Goal: Ask a question

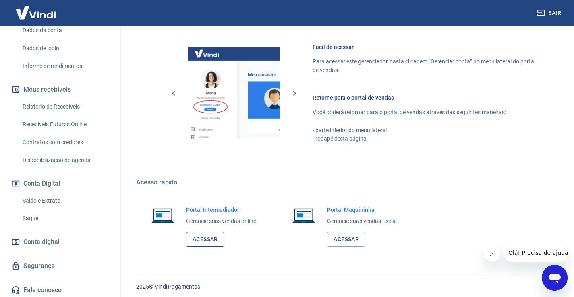
scroll to position [346, 0]
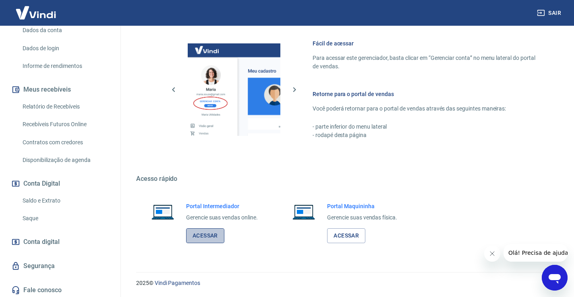
click at [201, 235] on link "Acessar" at bounding box center [205, 236] width 38 height 15
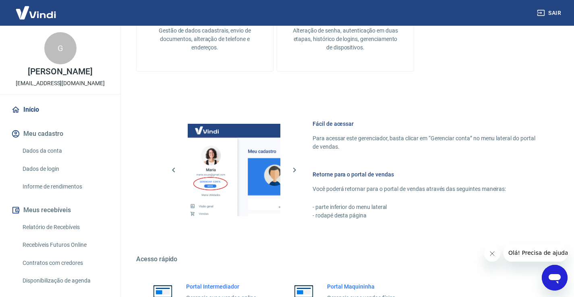
scroll to position [40, 0]
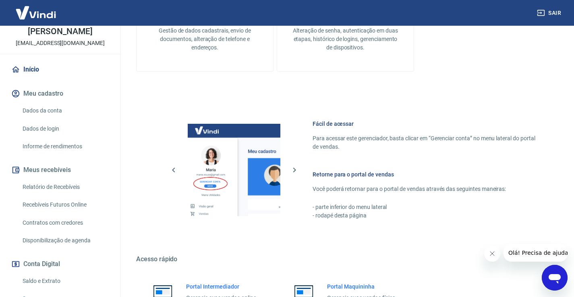
click at [54, 184] on link "Relatório de Recebíveis" at bounding box center [64, 187] width 91 height 17
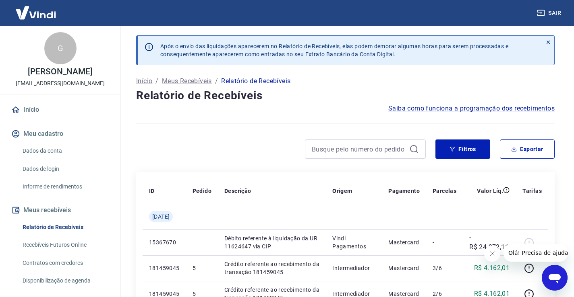
click at [33, 112] on link "Início" at bounding box center [60, 110] width 101 height 18
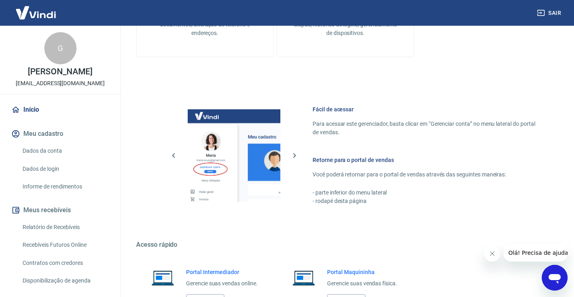
scroll to position [346, 0]
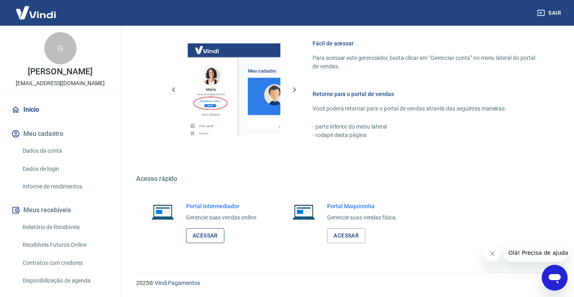
click at [204, 235] on link "Acessar" at bounding box center [205, 236] width 38 height 15
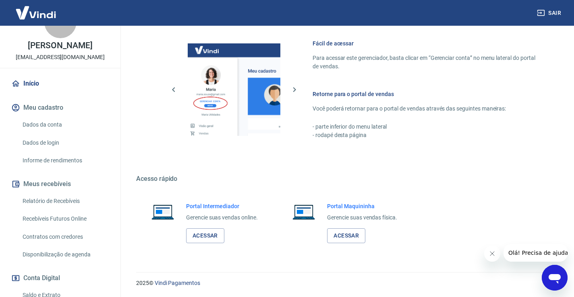
scroll to position [40, 0]
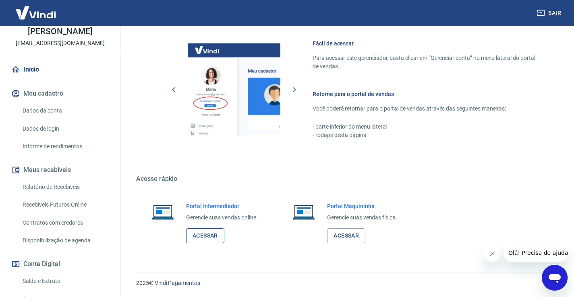
click at [199, 231] on link "Acessar" at bounding box center [205, 236] width 38 height 15
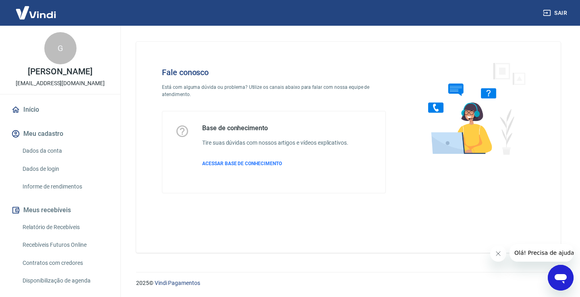
click at [535, 251] on span "Olá! Precisa de ajuda?" at bounding box center [545, 253] width 63 height 6
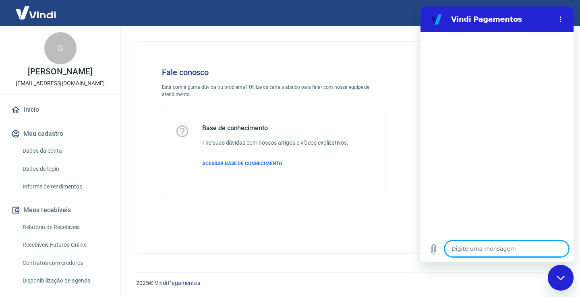
click at [473, 254] on textarea at bounding box center [506, 249] width 124 height 16
type textarea "B"
type textarea "x"
type textarea "Bo"
type textarea "x"
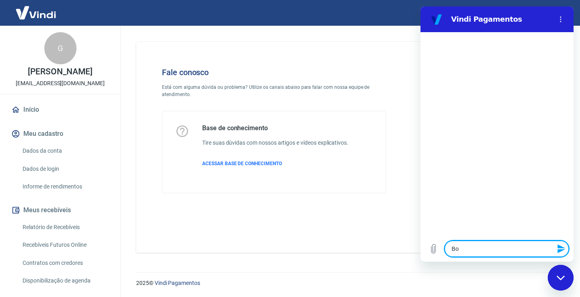
type textarea "Boa"
type textarea "x"
type textarea "Boa"
type textarea "x"
type textarea "Boa T"
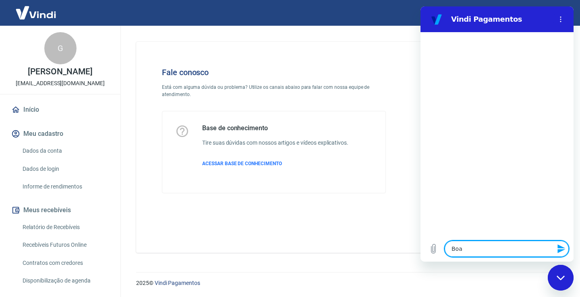
type textarea "x"
type textarea "Boa Ta"
type textarea "x"
type textarea "Boa Tar"
type textarea "x"
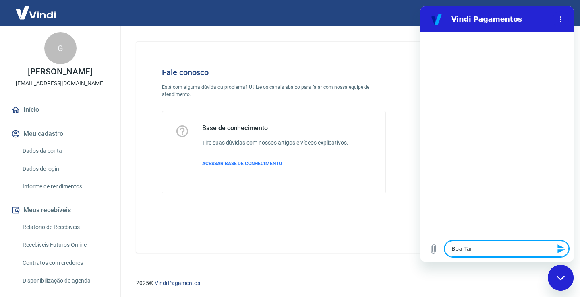
type textarea "Boa Tard"
type textarea "x"
type textarea "Boa Tarde"
type textarea "x"
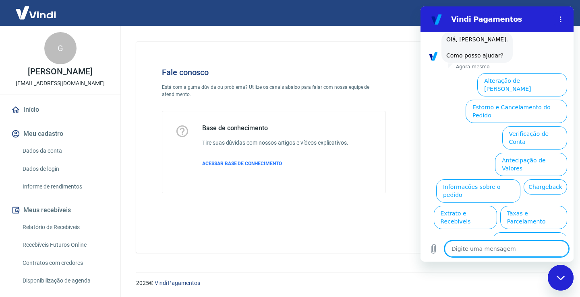
scroll to position [45, 0]
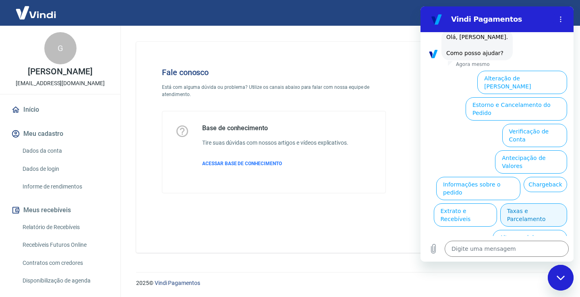
click at [533, 204] on button "Taxas e Parcelamento" at bounding box center [533, 215] width 67 height 23
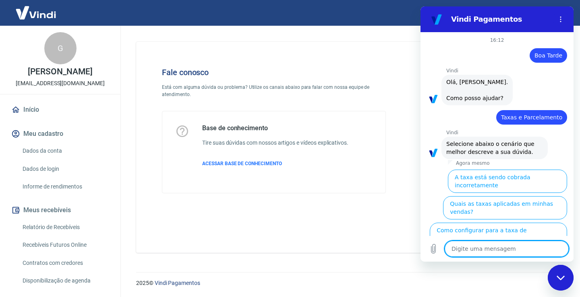
scroll to position [41, 0]
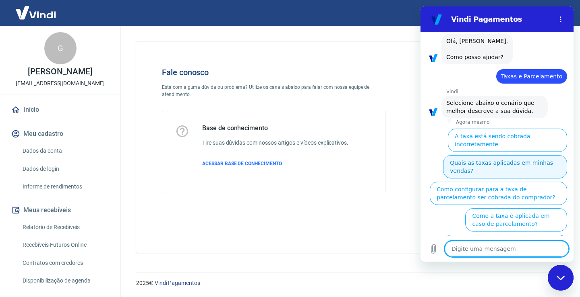
click at [510, 158] on button "Quais as taxas aplicadas em minhas vendas?" at bounding box center [505, 166] width 124 height 23
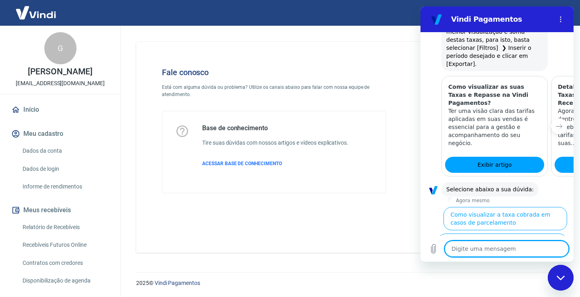
scroll to position [425, 0]
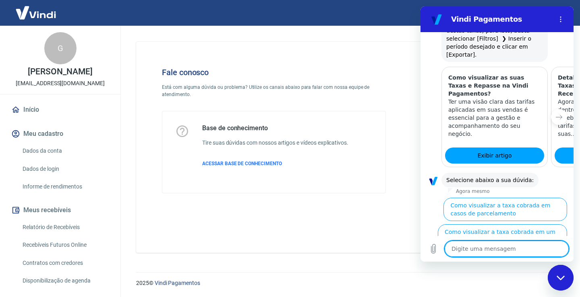
click at [521, 251] on button "Como visualizar o total de taxas cobradas em minhas vendas" at bounding box center [503, 262] width 126 height 23
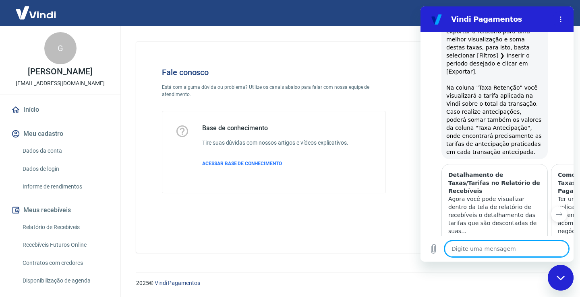
scroll to position [777, 0]
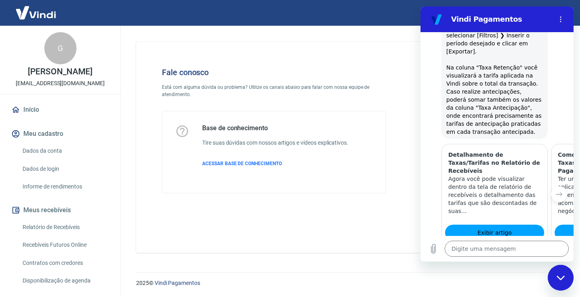
click at [525, 275] on button "Sim" at bounding box center [527, 282] width 23 height 15
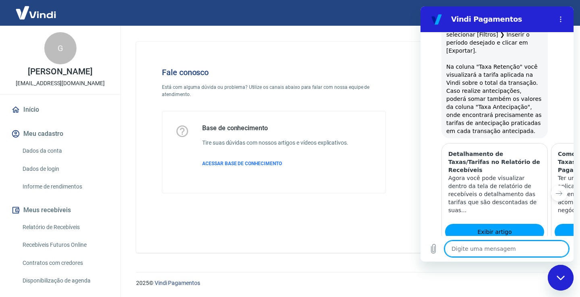
type textarea "x"
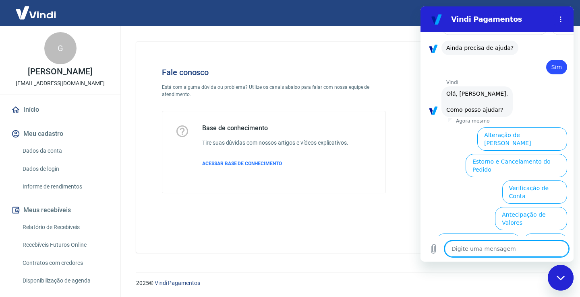
scroll to position [987, 0]
click at [479, 249] on textarea at bounding box center [506, 249] width 124 height 16
